Goal: Transaction & Acquisition: Purchase product/service

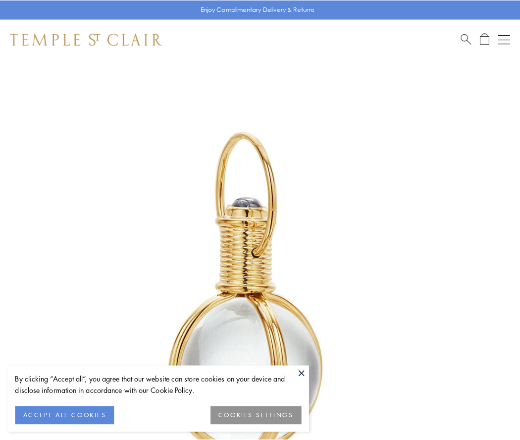
scroll to position [259, 0]
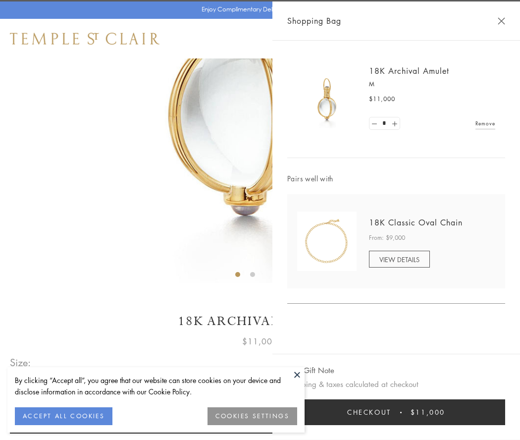
click at [396, 412] on button "Checkout $11,000" at bounding box center [396, 412] width 218 height 26
